Goal: Task Accomplishment & Management: Use online tool/utility

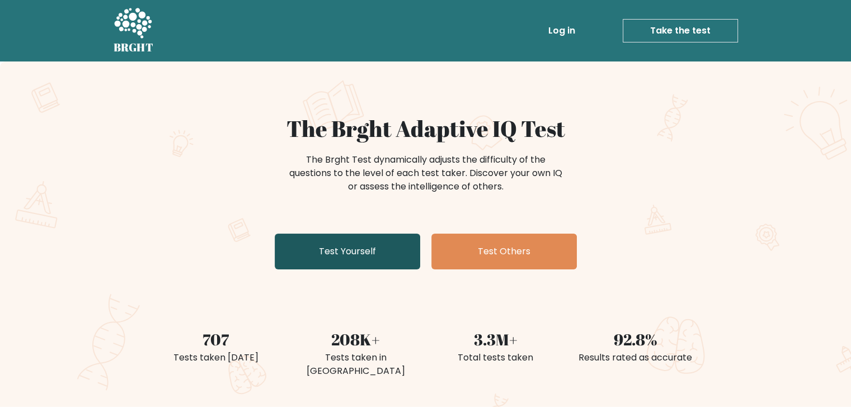
click at [371, 253] on link "Test Yourself" at bounding box center [347, 252] width 145 height 36
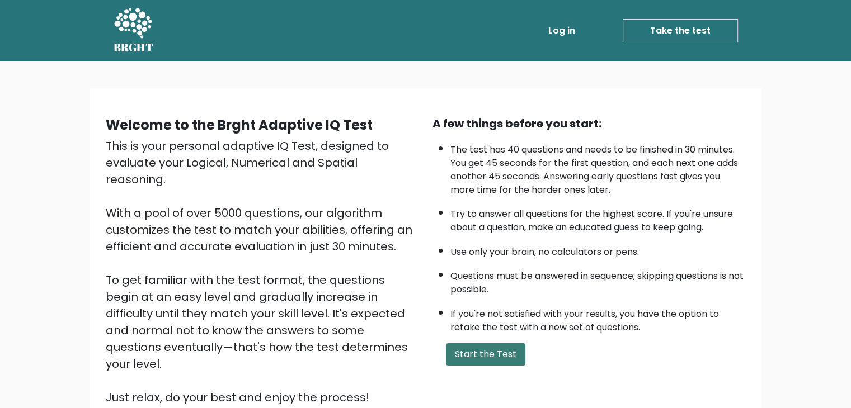
click at [486, 348] on button "Start the Test" at bounding box center [485, 355] width 79 height 22
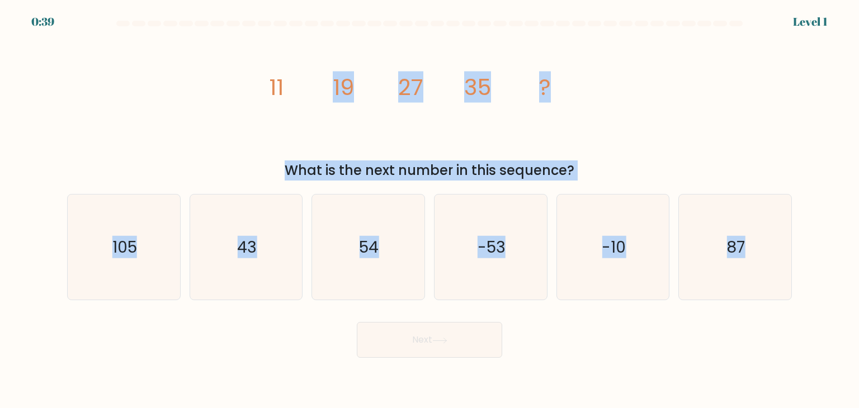
drag, startPoint x: 197, startPoint y: 108, endPoint x: 830, endPoint y: 342, distance: 675.1
click at [830, 342] on form at bounding box center [429, 189] width 859 height 337
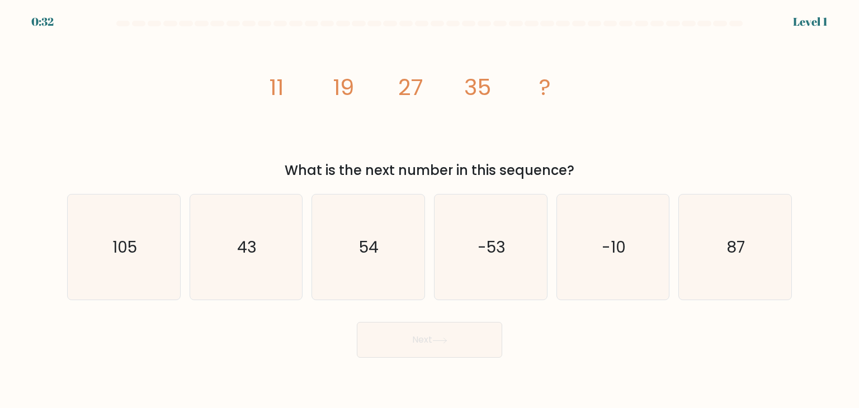
click at [224, 120] on div "image/svg+xml 11 19 27 35 ? What is the next number in this sequence?" at bounding box center [429, 107] width 739 height 147
click at [269, 258] on icon "43" at bounding box center [246, 247] width 105 height 105
click at [430, 210] on input "b. 43" at bounding box center [430, 207] width 1 height 6
radio input "true"
click at [427, 338] on button "Next" at bounding box center [429, 340] width 145 height 36
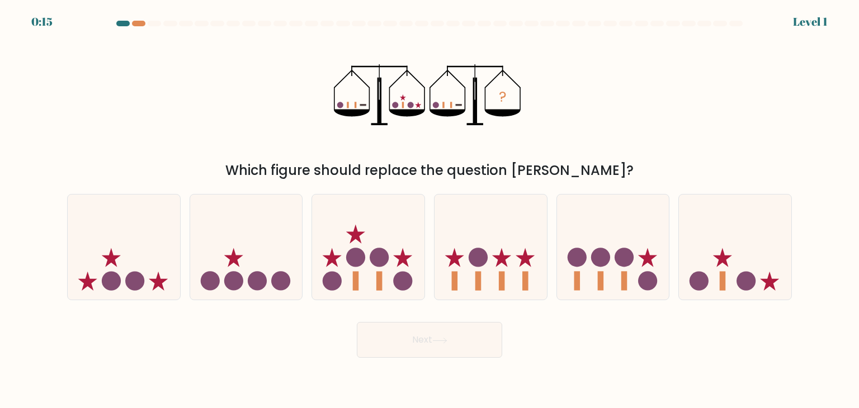
click at [184, 116] on div "? Which figure should replace the question mark?" at bounding box center [429, 107] width 739 height 147
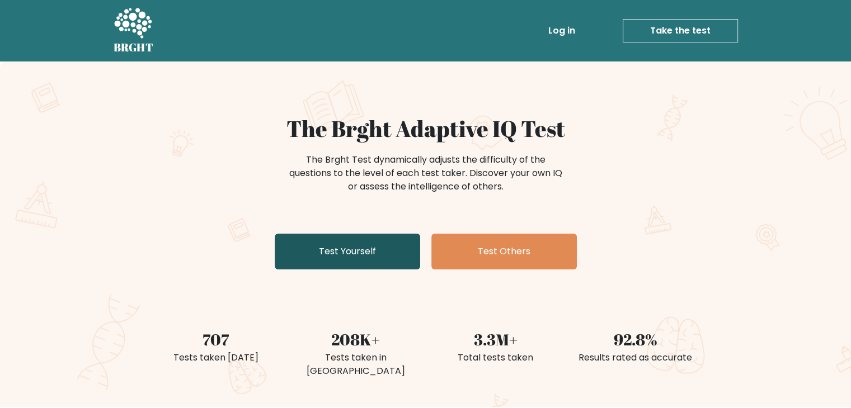
click at [365, 253] on link "Test Yourself" at bounding box center [347, 252] width 145 height 36
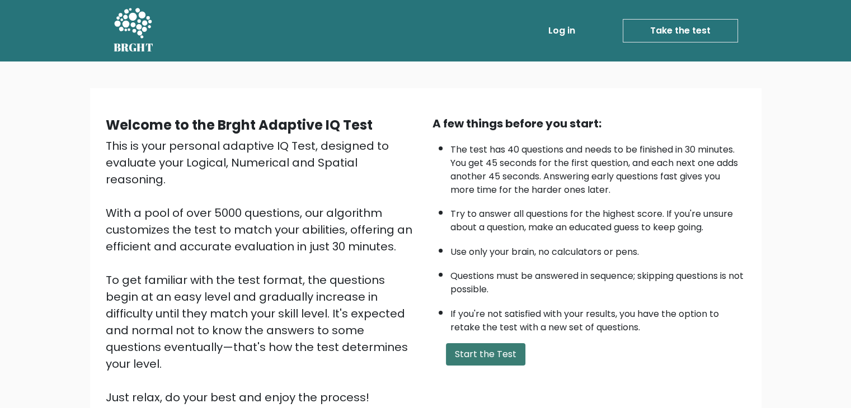
click at [490, 356] on button "Start the Test" at bounding box center [485, 355] width 79 height 22
